Goal: Task Accomplishment & Management: Use online tool/utility

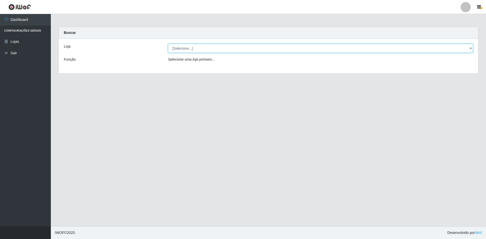
click at [226, 52] on select "[Selecione...] Extrabom - Loja 51 Gaivotas" at bounding box center [320, 48] width 305 height 9
select select "469"
click at [168, 44] on select "[Selecione...] Extrabom - Loja 51 Gaivotas" at bounding box center [320, 48] width 305 height 9
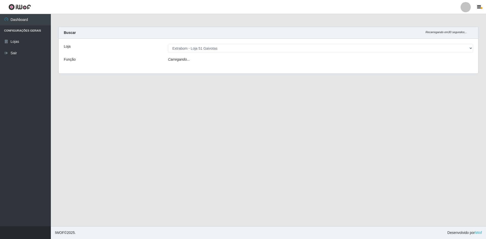
click at [221, 65] on div "Loja [Selecione...] Extrabom - Loja 51 Gaivotas Função Carregando..." at bounding box center [269, 56] width 420 height 35
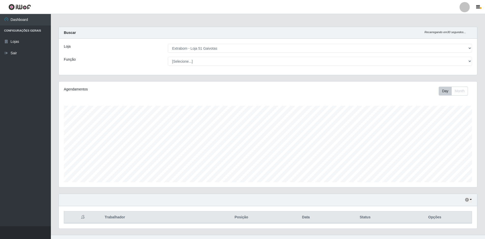
scroll to position [106, 418]
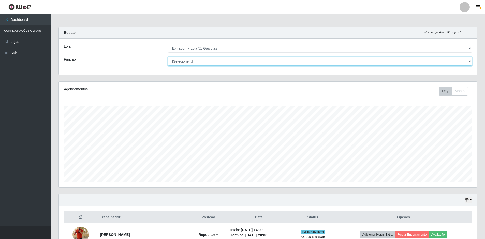
click at [220, 63] on select "[Selecione...] Repositor Repositor + Repositor ++" at bounding box center [320, 61] width 304 height 9
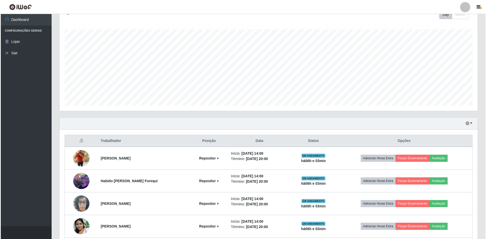
scroll to position [102, 0]
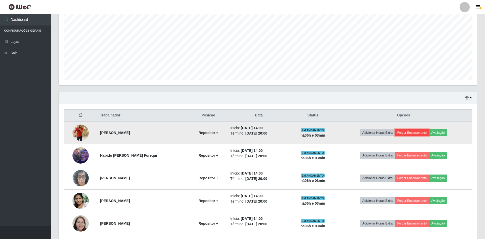
click at [240, 135] on button "Forçar Encerramento" at bounding box center [412, 132] width 34 height 7
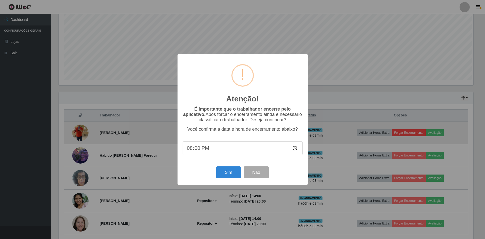
scroll to position [106, 416]
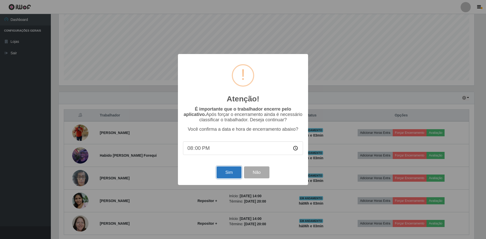
click at [230, 173] on button "Sim" at bounding box center [229, 172] width 25 height 12
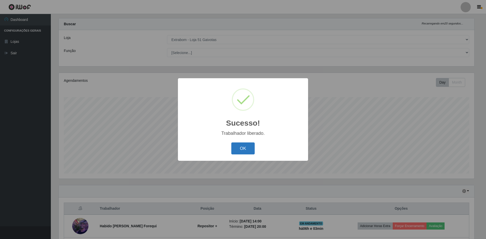
click at [240, 149] on button "OK" at bounding box center [243, 148] width 24 height 12
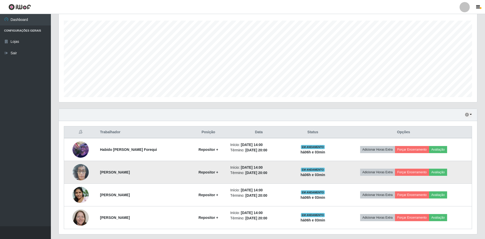
scroll to position [99, 0]
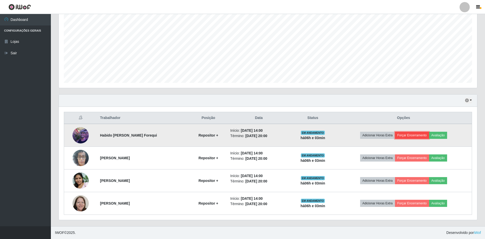
click at [240, 135] on button "Forçar Encerramento" at bounding box center [412, 134] width 34 height 7
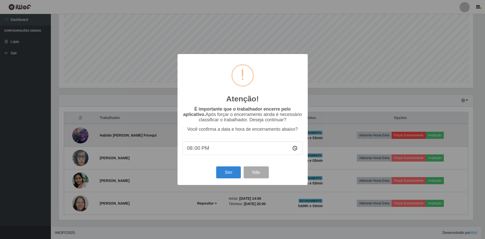
scroll to position [106, 416]
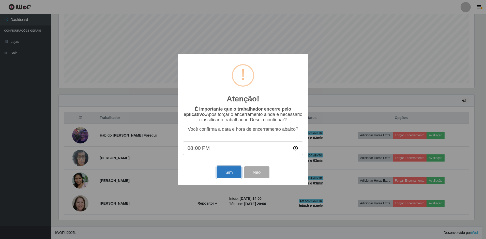
click at [236, 176] on button "Sim" at bounding box center [229, 172] width 25 height 12
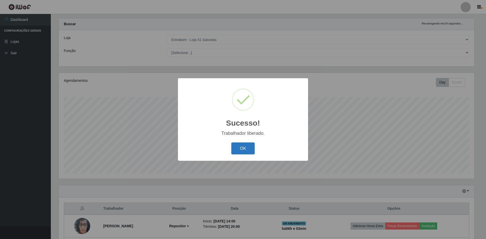
click at [237, 149] on button "OK" at bounding box center [243, 148] width 24 height 12
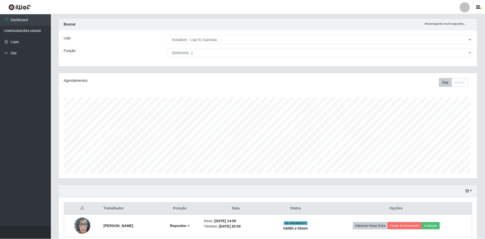
scroll to position [106, 418]
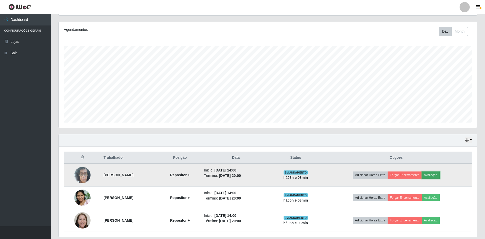
click at [240, 173] on button "Avaliação" at bounding box center [431, 174] width 18 height 7
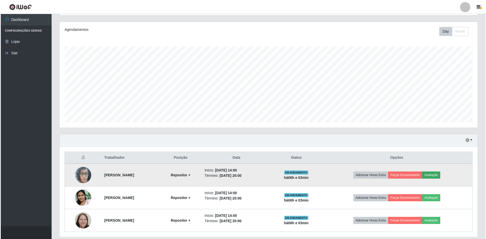
scroll to position [106, 416]
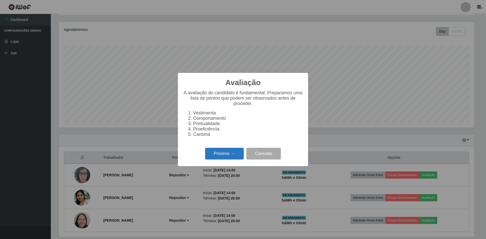
click at [238, 155] on button "Próximo →" at bounding box center [224, 153] width 39 height 12
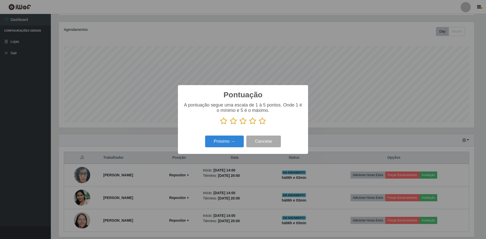
click at [240, 123] on icon at bounding box center [262, 121] width 7 height 8
click at [240, 125] on input "radio" at bounding box center [259, 125] width 0 height 0
click at [239, 139] on button "Próximo →" at bounding box center [224, 141] width 39 height 12
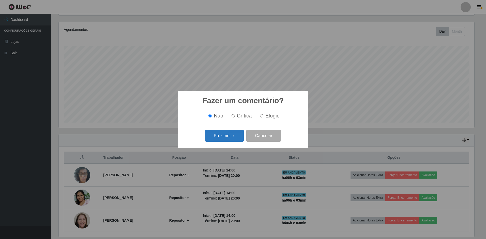
click at [224, 136] on button "Próximo →" at bounding box center [224, 135] width 39 height 12
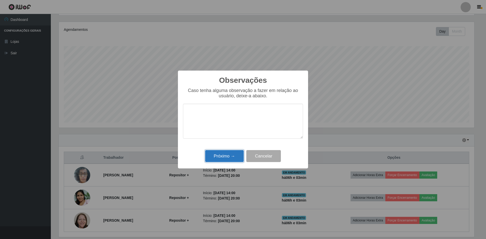
click at [239, 157] on button "Próximo →" at bounding box center [224, 156] width 39 height 12
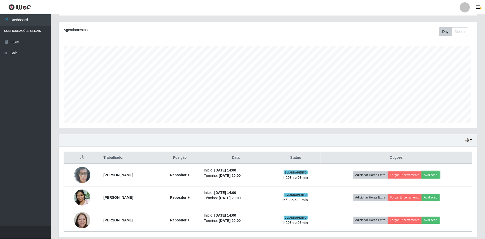
scroll to position [0, 0]
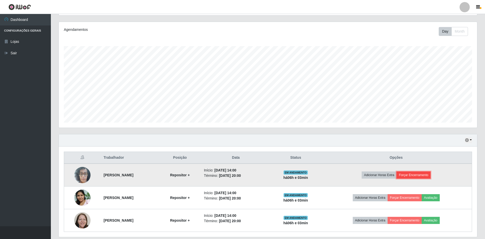
click at [240, 175] on button "Forçar Encerramento" at bounding box center [413, 174] width 34 height 7
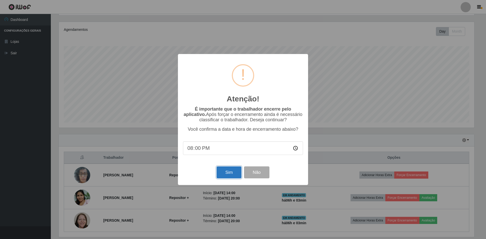
click at [231, 173] on button "Sim" at bounding box center [229, 172] width 25 height 12
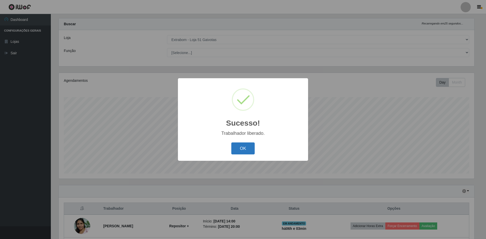
click at [238, 151] on button "OK" at bounding box center [243, 148] width 24 height 12
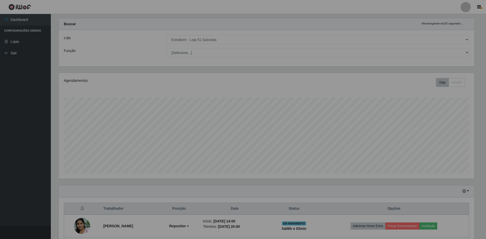
click at [238, 151] on div "Sucesso! × Trabalhador liberado. OK Cancel" at bounding box center [243, 119] width 486 height 239
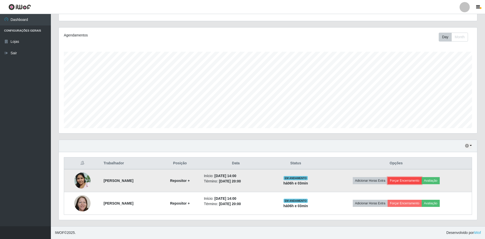
click at [240, 181] on button "Forçar Encerramento" at bounding box center [405, 180] width 34 height 7
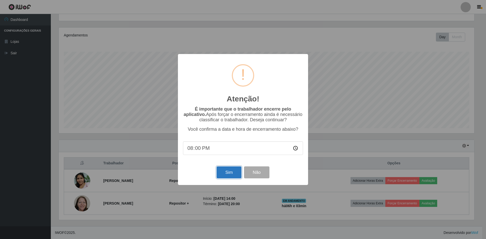
click at [230, 174] on button "Sim" at bounding box center [229, 172] width 25 height 12
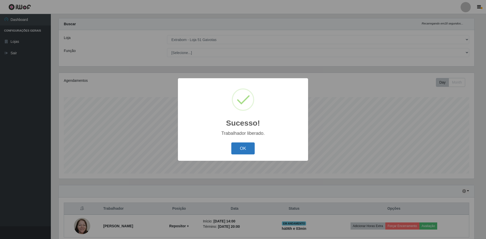
click at [240, 154] on button "OK" at bounding box center [243, 148] width 24 height 12
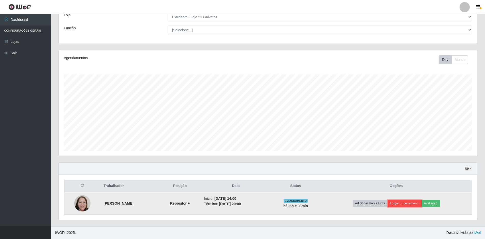
click at [240, 203] on button "Forçar Encerramento" at bounding box center [405, 202] width 34 height 7
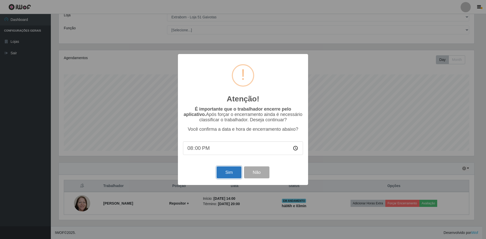
click at [230, 177] on button "Sim" at bounding box center [229, 172] width 25 height 12
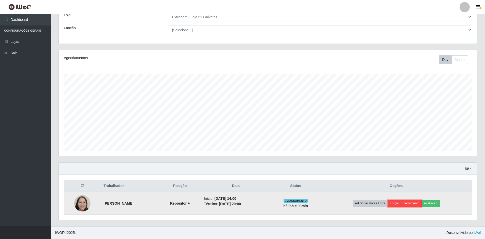
click at [240, 202] on button "Forçar Encerramento" at bounding box center [405, 202] width 34 height 7
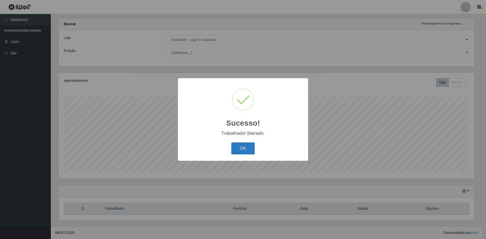
click at [234, 151] on button "OK" at bounding box center [243, 148] width 24 height 12
click at [234, 151] on div "Sucesso! × Trabalhador liberado. OK Cancel" at bounding box center [243, 119] width 486 height 239
